Goal: Register for event/course

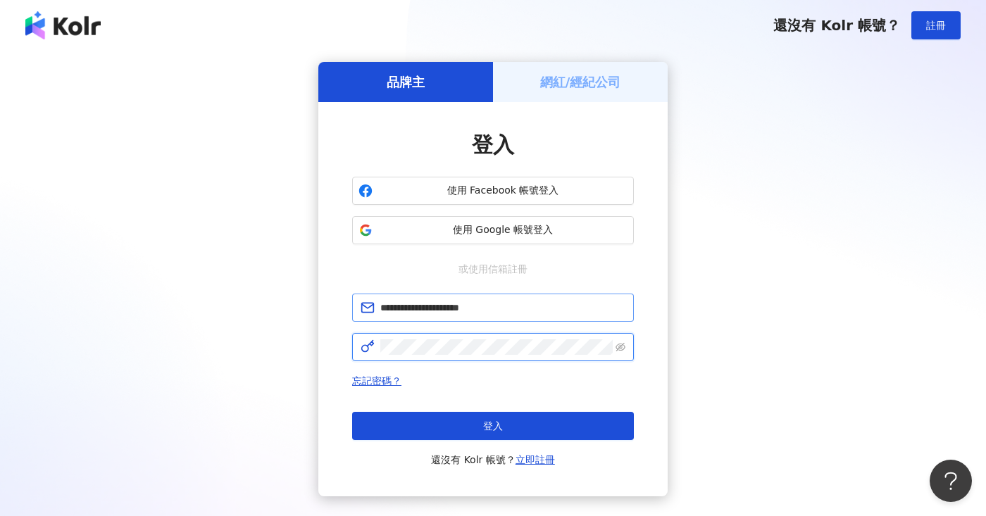
click at [493, 426] on button "登入" at bounding box center [493, 426] width 282 height 28
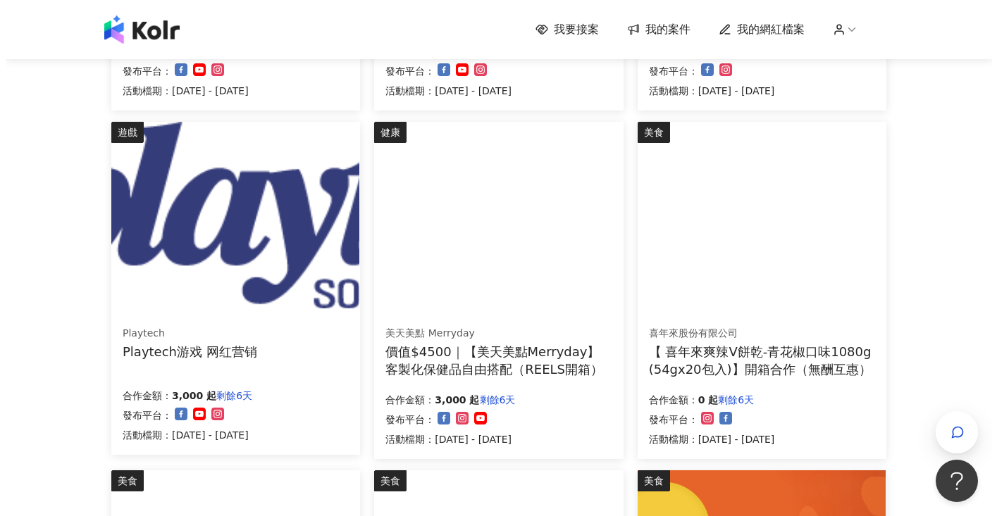
scroll to position [466, 0]
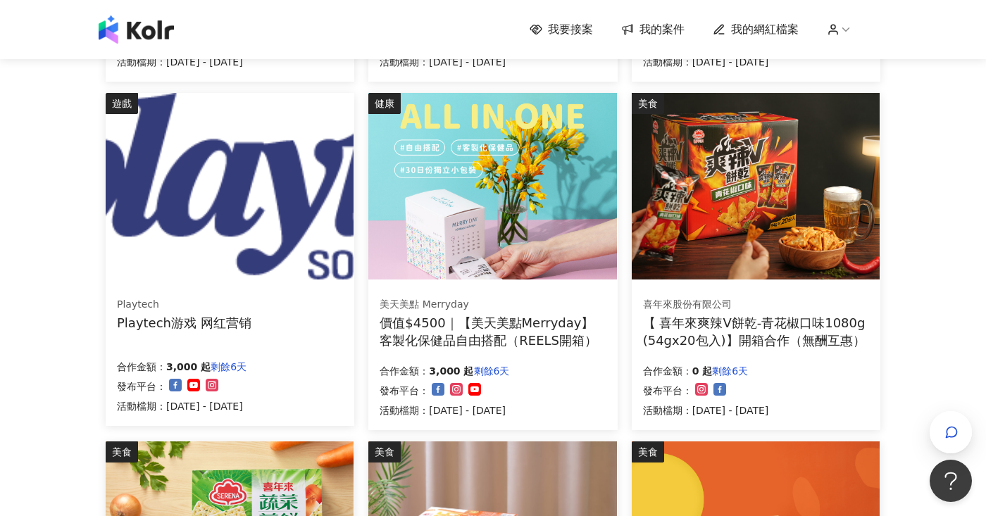
click at [530, 334] on div "價值$4500｜【美天美點Merryday】客製化保健品自由搭配（REELS開箱）" at bounding box center [493, 331] width 226 height 35
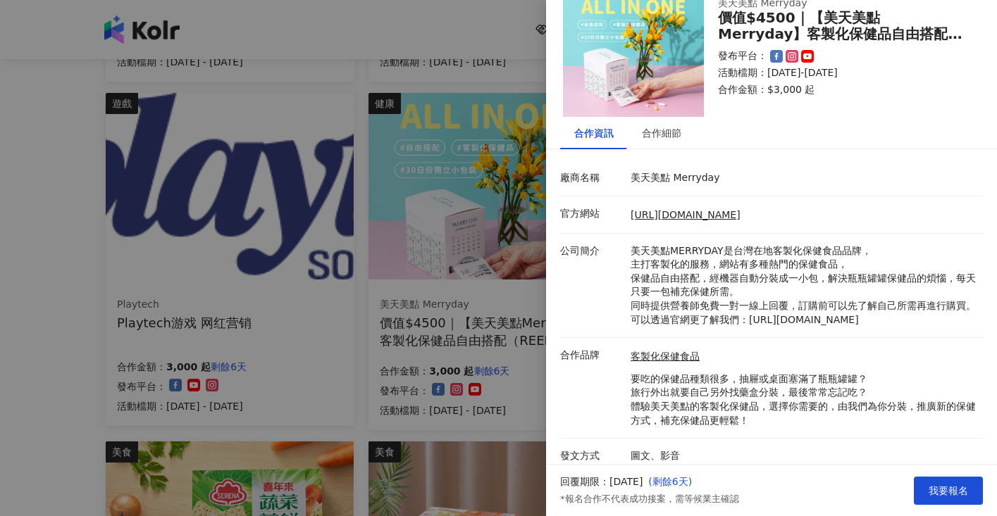
scroll to position [43, 0]
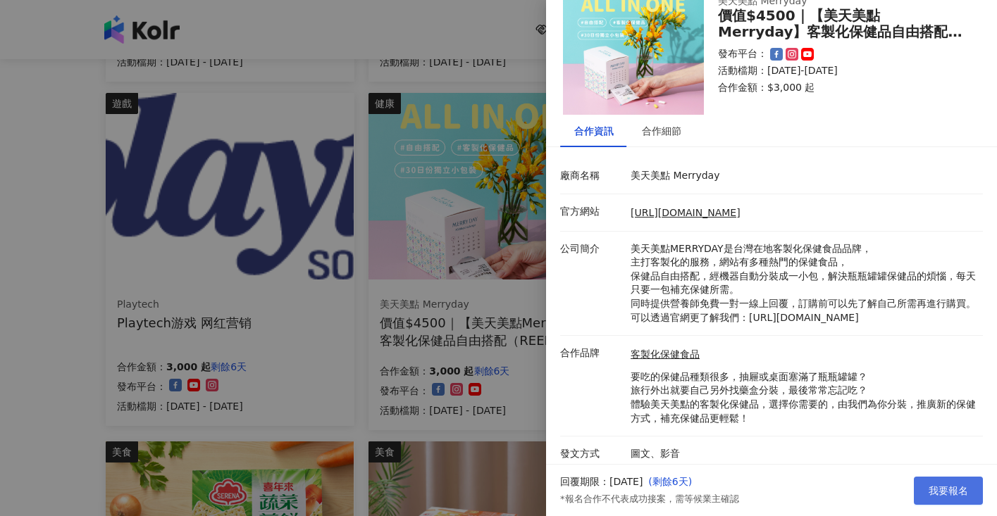
click at [953, 494] on span "我要報名" at bounding box center [947, 490] width 39 height 11
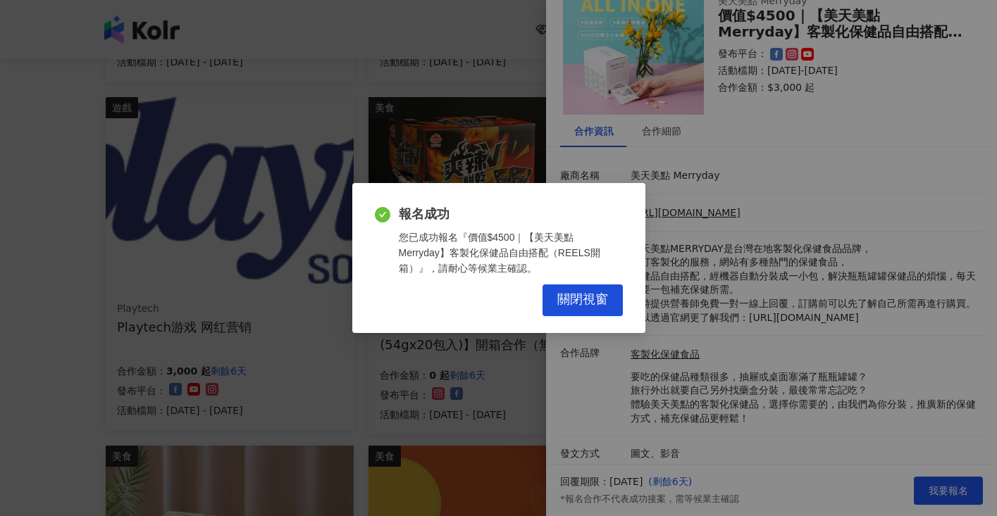
click at [588, 307] on span "關閉視窗" at bounding box center [582, 299] width 51 height 15
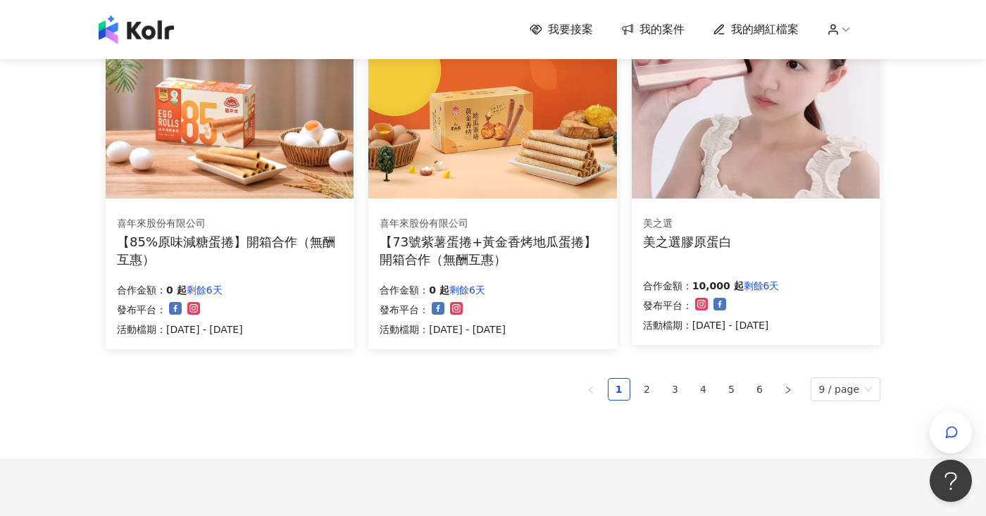
scroll to position [903, 0]
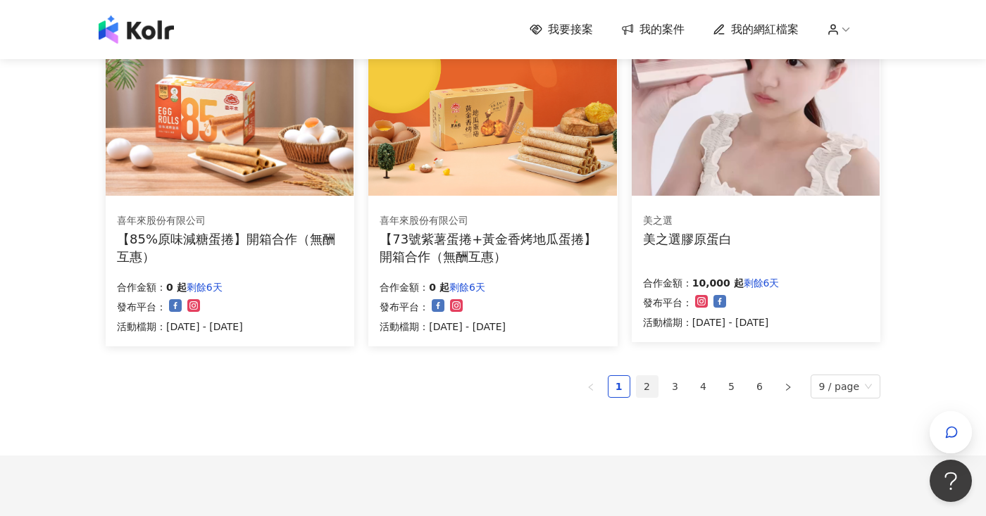
click at [651, 380] on link "2" at bounding box center [647, 386] width 21 height 21
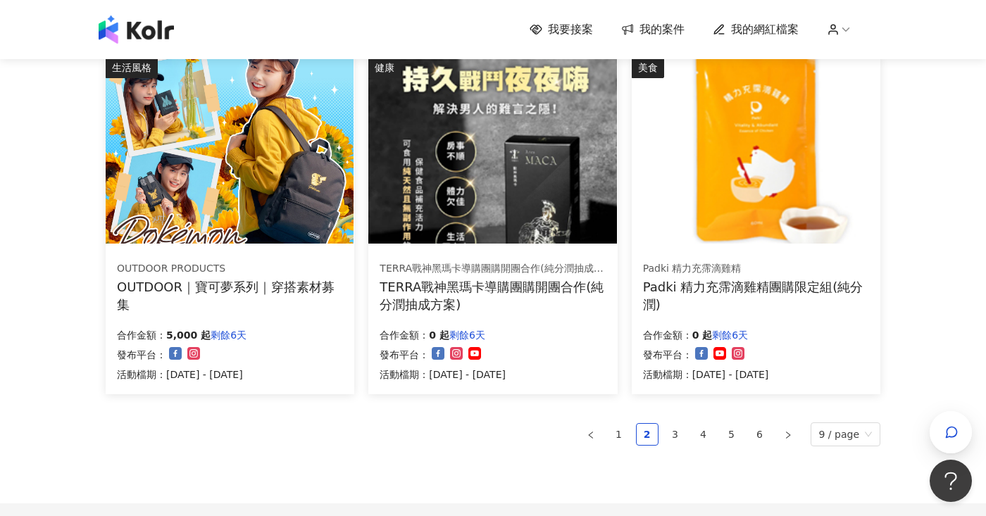
scroll to position [971, 0]
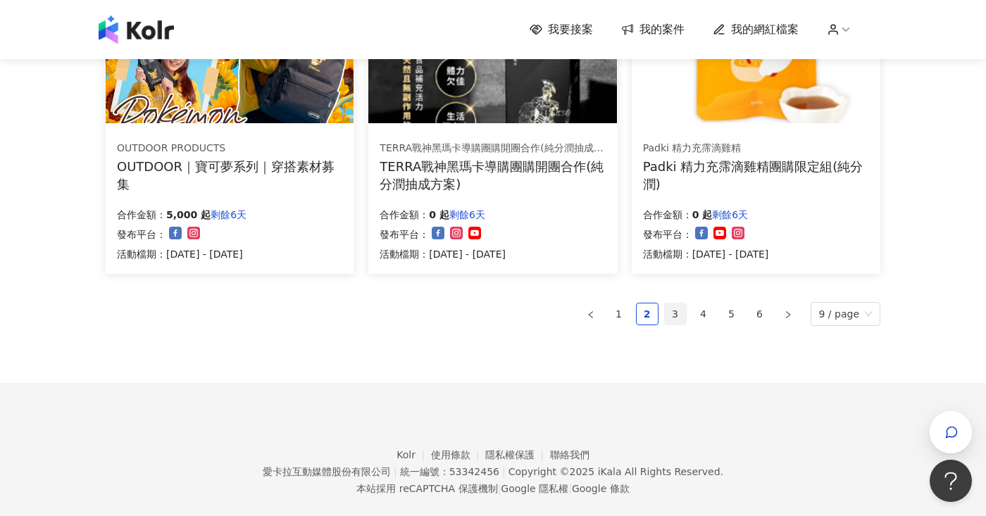
click at [679, 311] on link "3" at bounding box center [675, 314] width 21 height 21
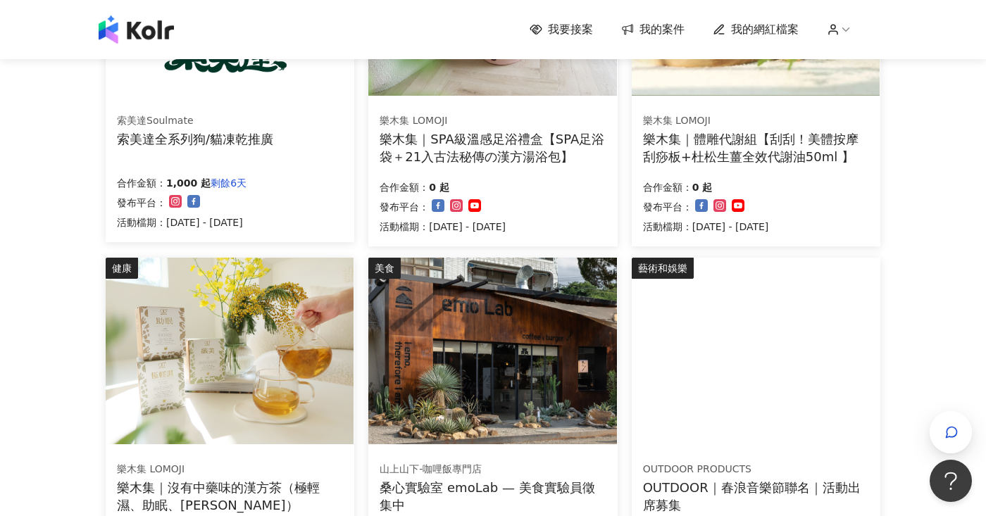
scroll to position [995, 0]
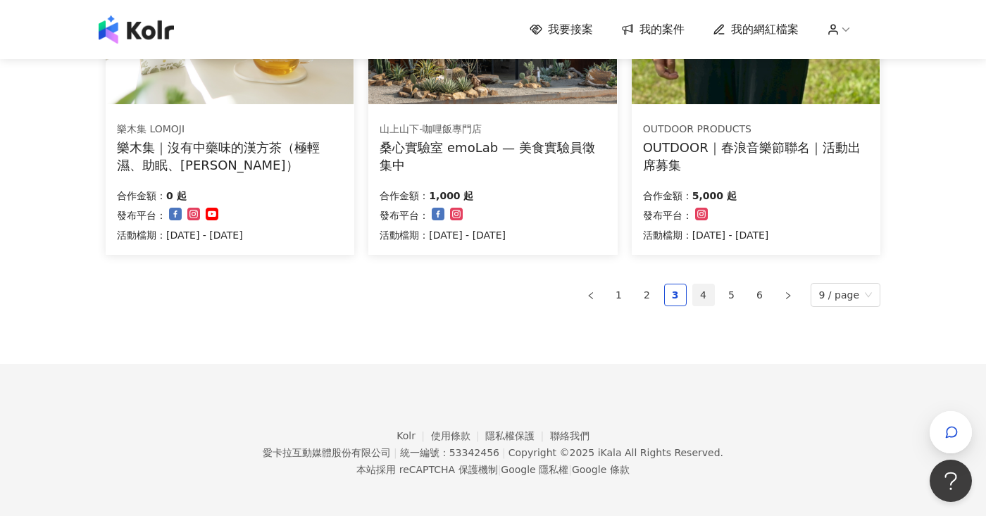
click at [700, 289] on link "4" at bounding box center [703, 295] width 21 height 21
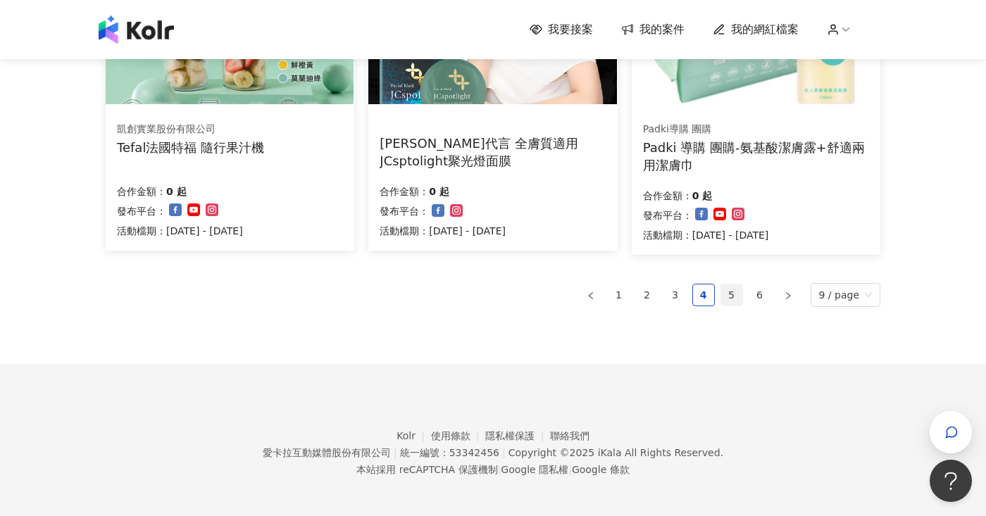
click at [735, 290] on link "5" at bounding box center [731, 295] width 21 height 21
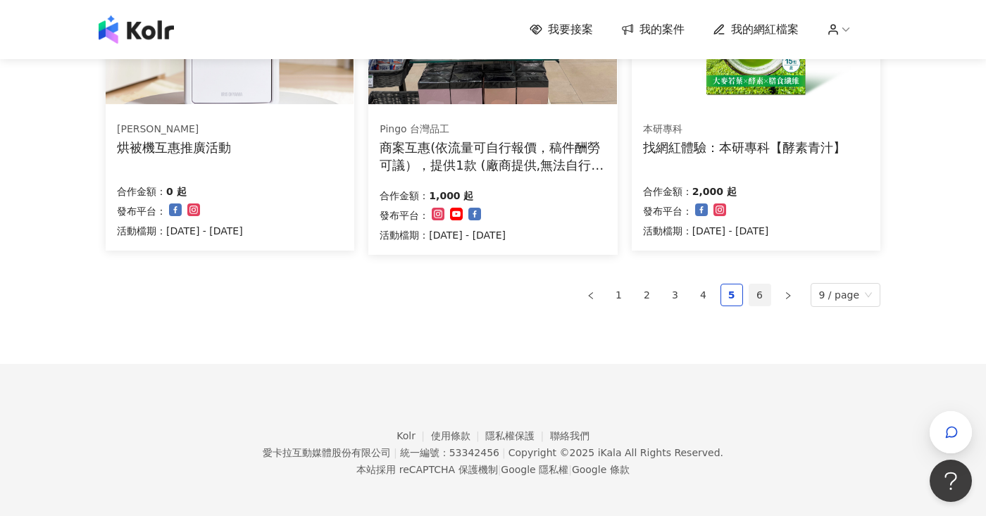
click at [766, 291] on link "6" at bounding box center [760, 295] width 21 height 21
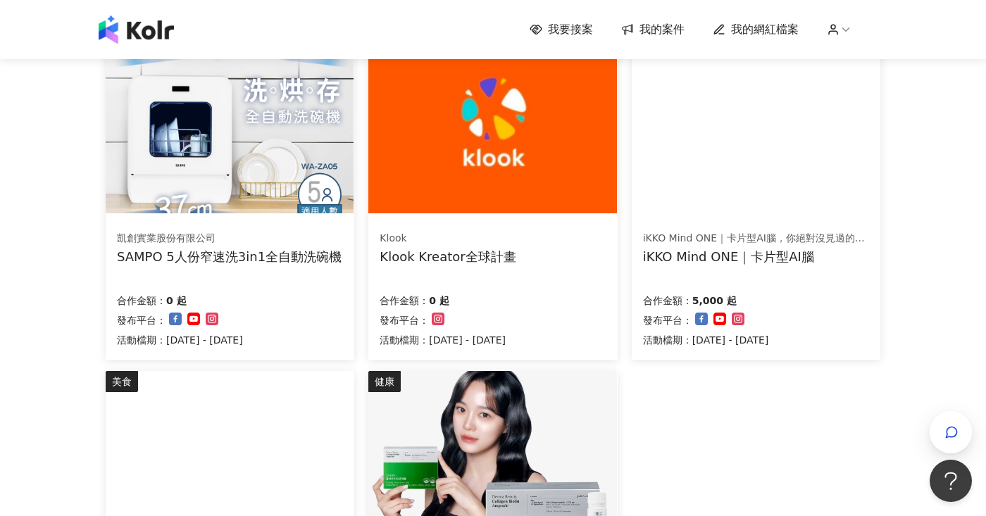
scroll to position [471, 0]
